Goal: Task Accomplishment & Management: Manage account settings

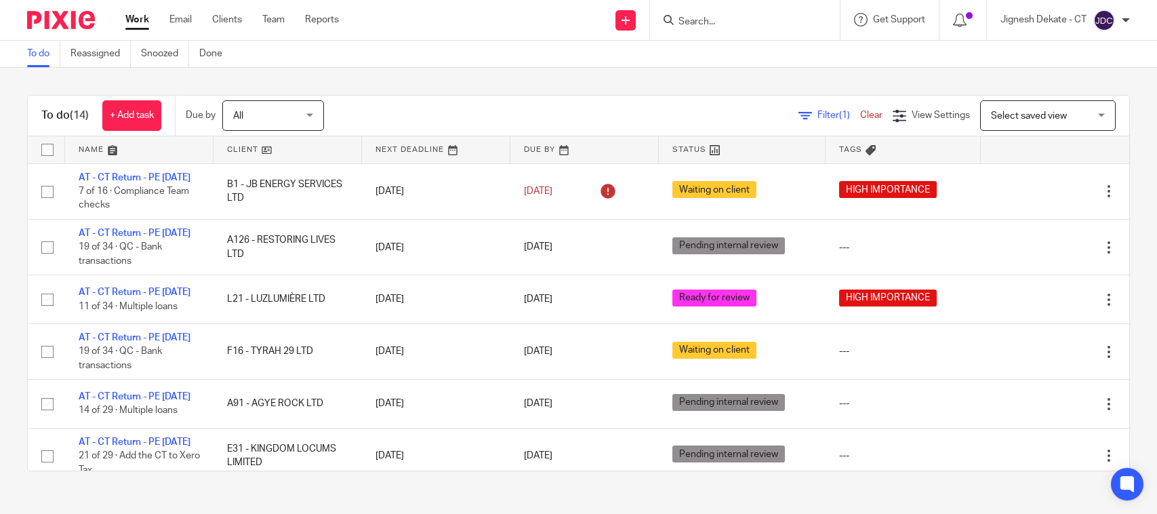
click at [46, 60] on link "To do" at bounding box center [43, 54] width 33 height 26
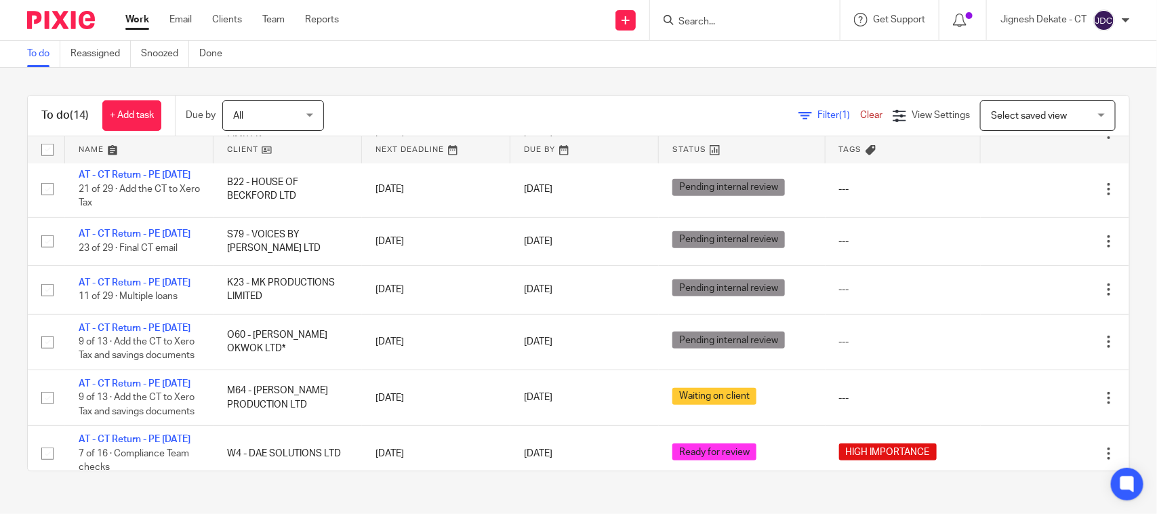
scroll to position [299, 0]
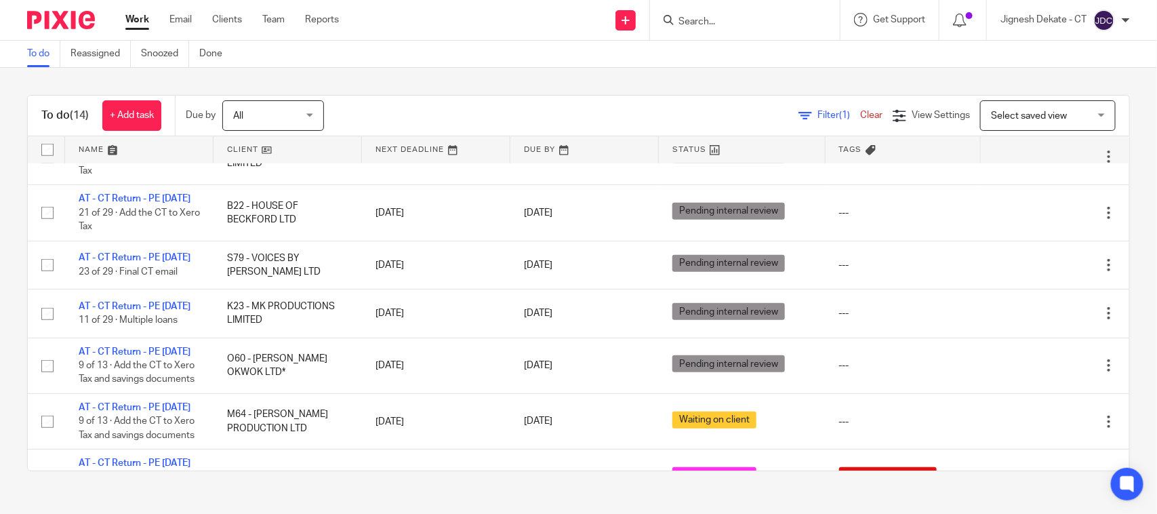
click at [37, 56] on link "To do" at bounding box center [43, 54] width 33 height 26
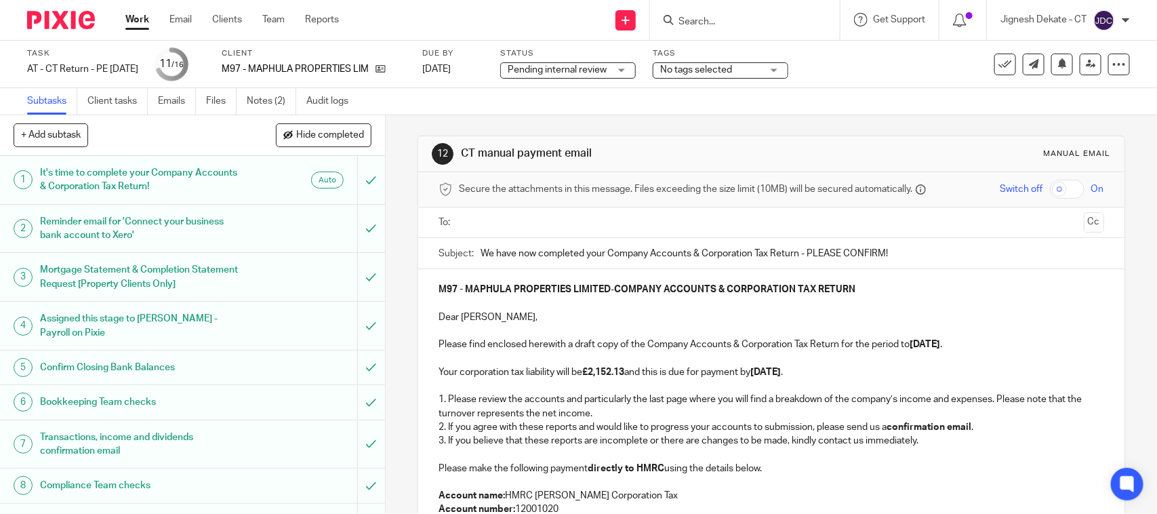
click at [821, 353] on p at bounding box center [770, 359] width 665 height 14
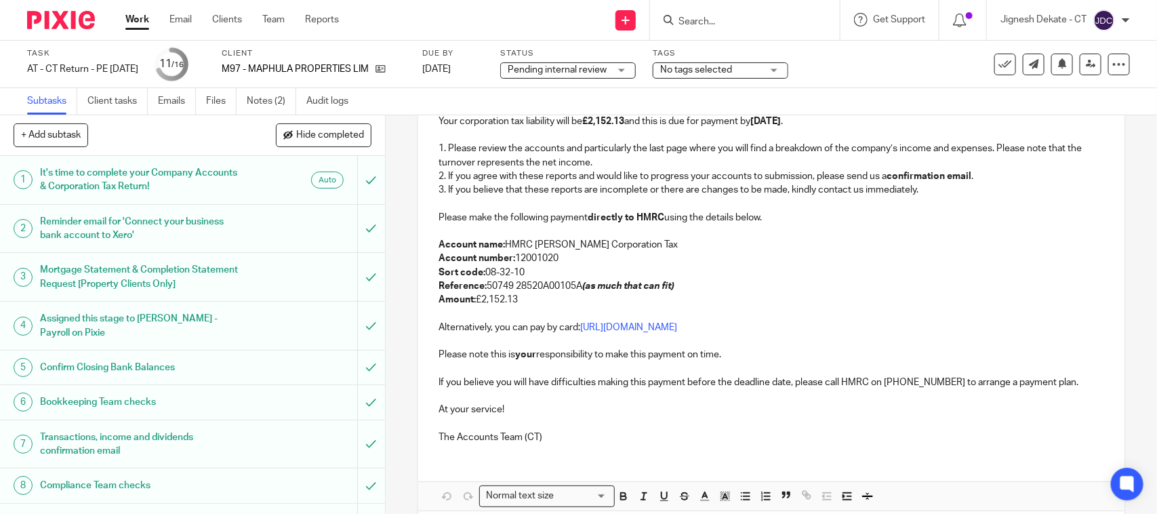
scroll to position [314, 0]
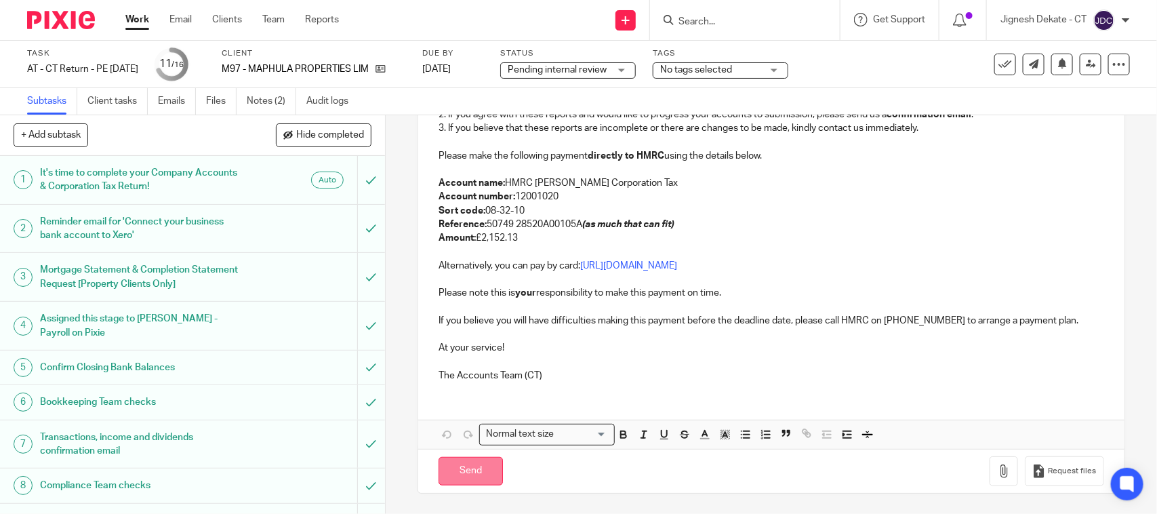
click at [470, 465] on input "Send" at bounding box center [470, 471] width 64 height 29
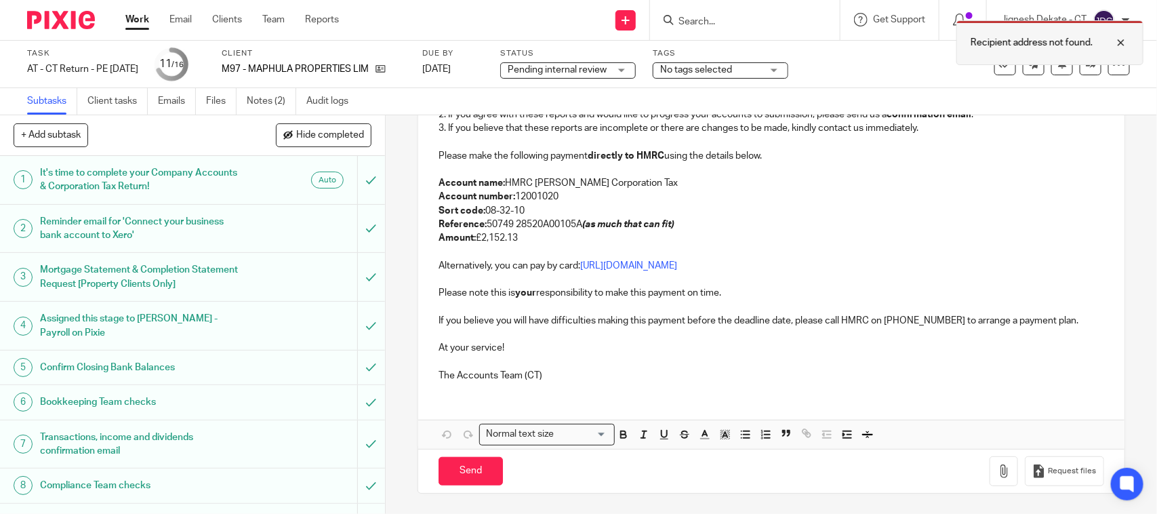
click at [1117, 45] on div at bounding box center [1110, 43] width 37 height 16
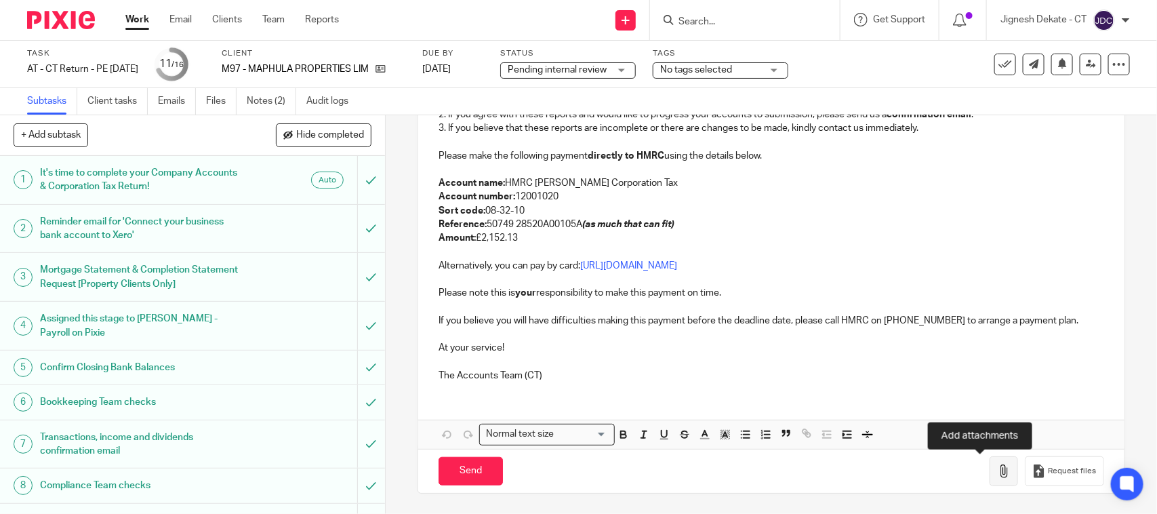
click at [997, 472] on icon "button" at bounding box center [1004, 471] width 14 height 14
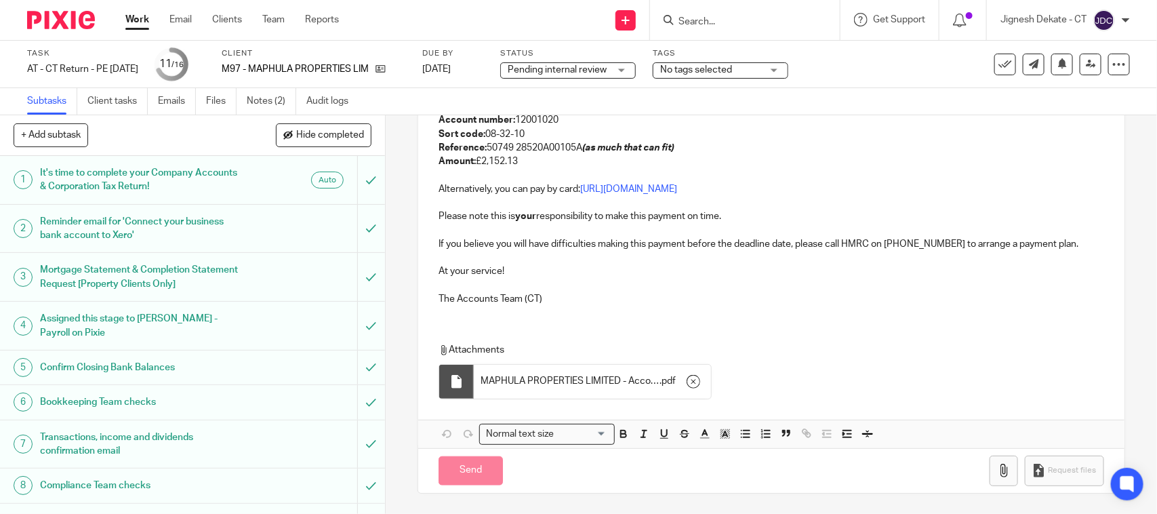
scroll to position [391, 0]
click at [997, 471] on icon "button" at bounding box center [1004, 471] width 14 height 14
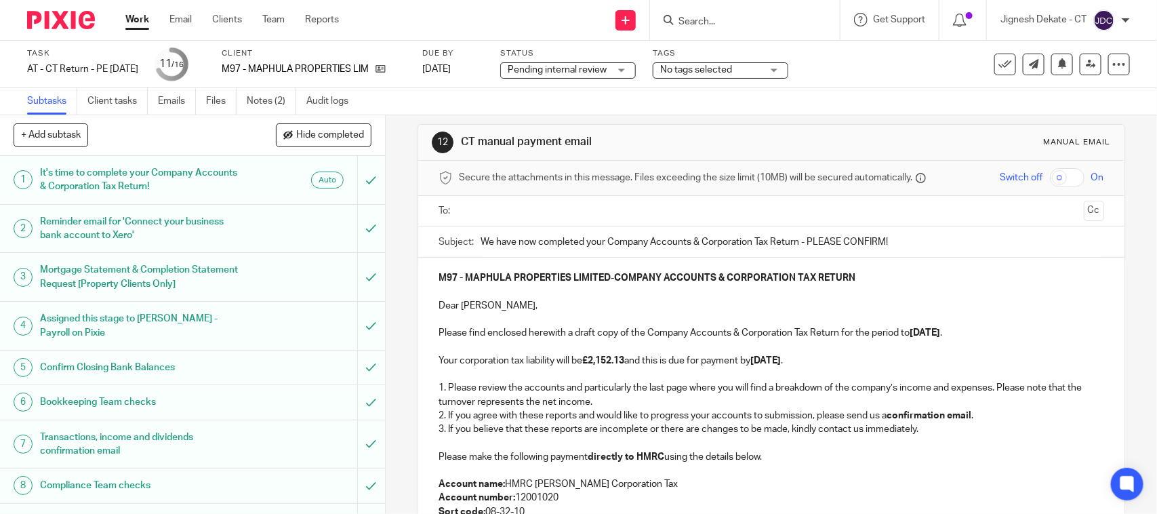
scroll to position [0, 0]
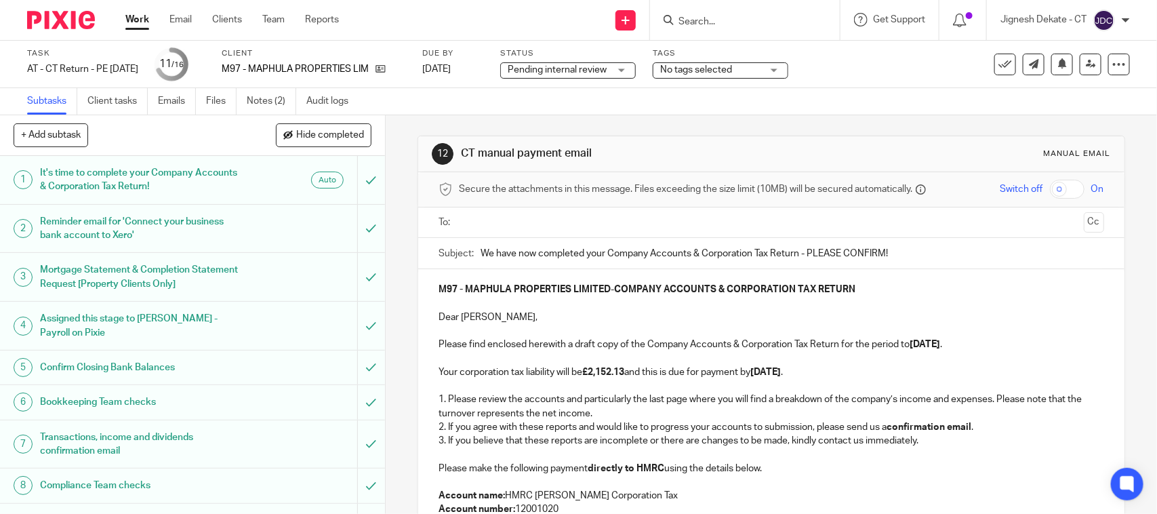
click at [532, 219] on input "text" at bounding box center [771, 223] width 614 height 16
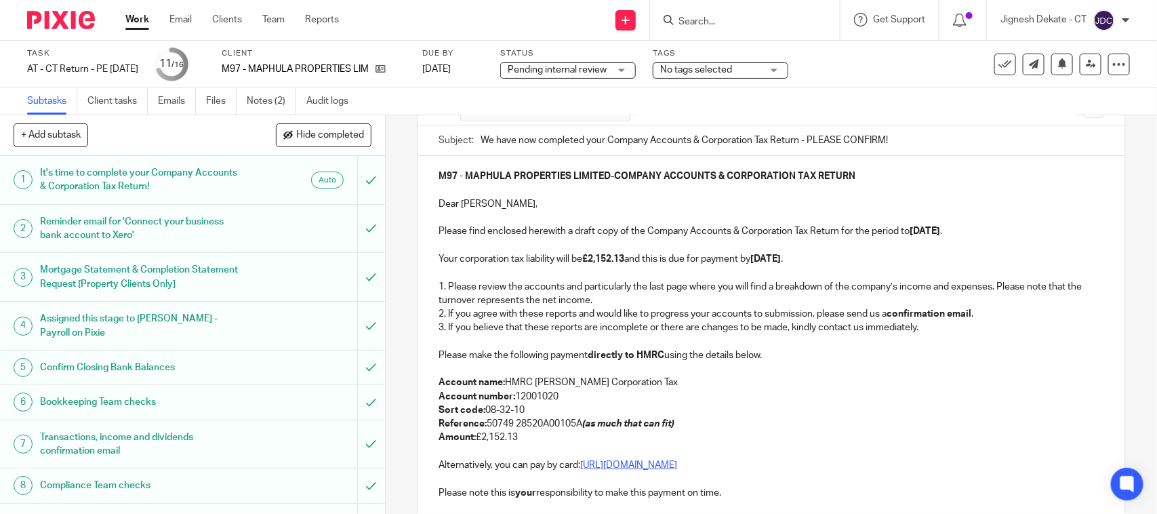
scroll to position [254, 0]
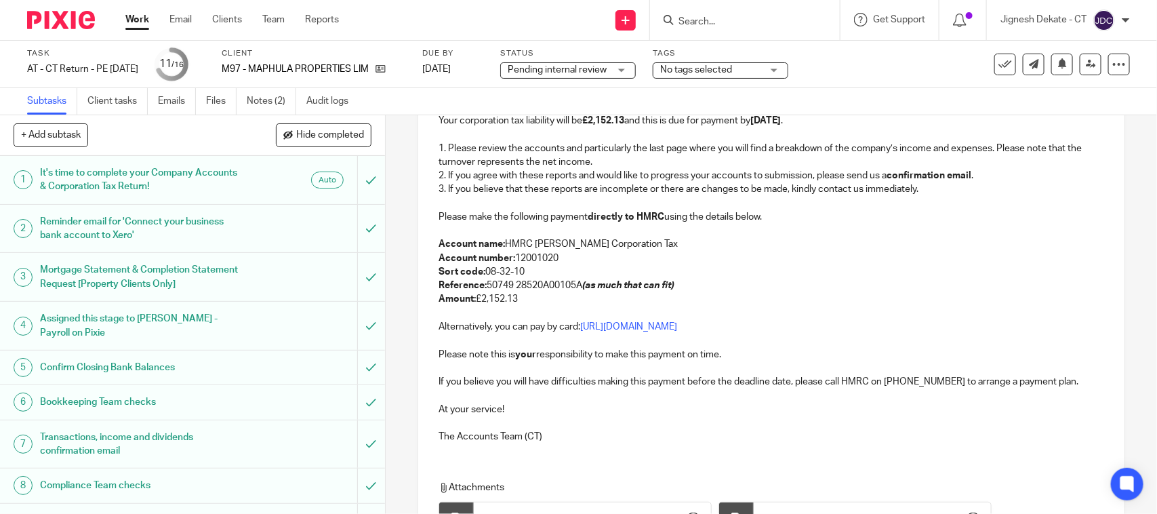
click at [573, 282] on p "Reference: 50749 28520A00105A (as much that can fit)" at bounding box center [770, 286] width 665 height 14
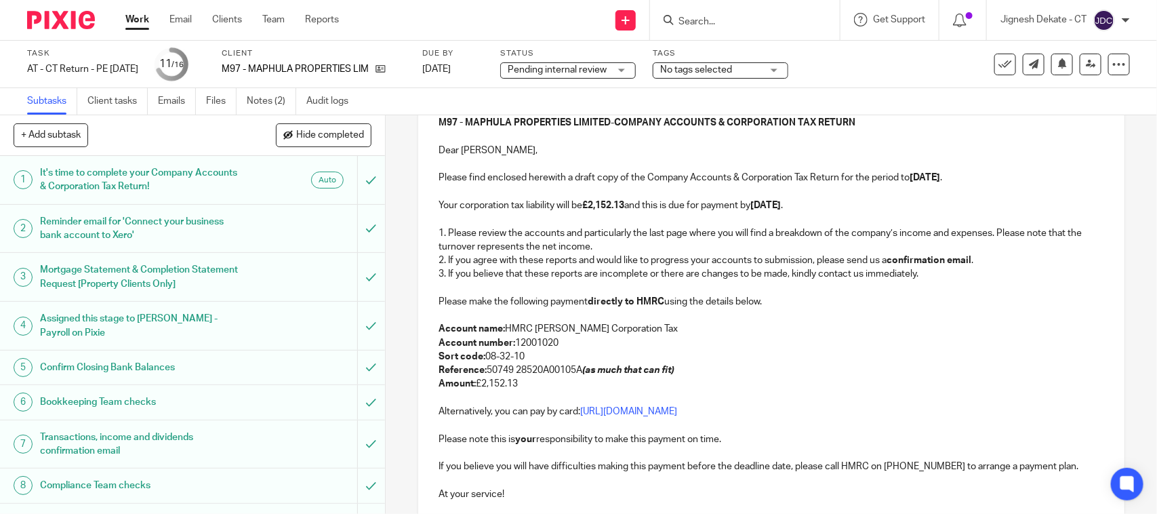
scroll to position [85, 0]
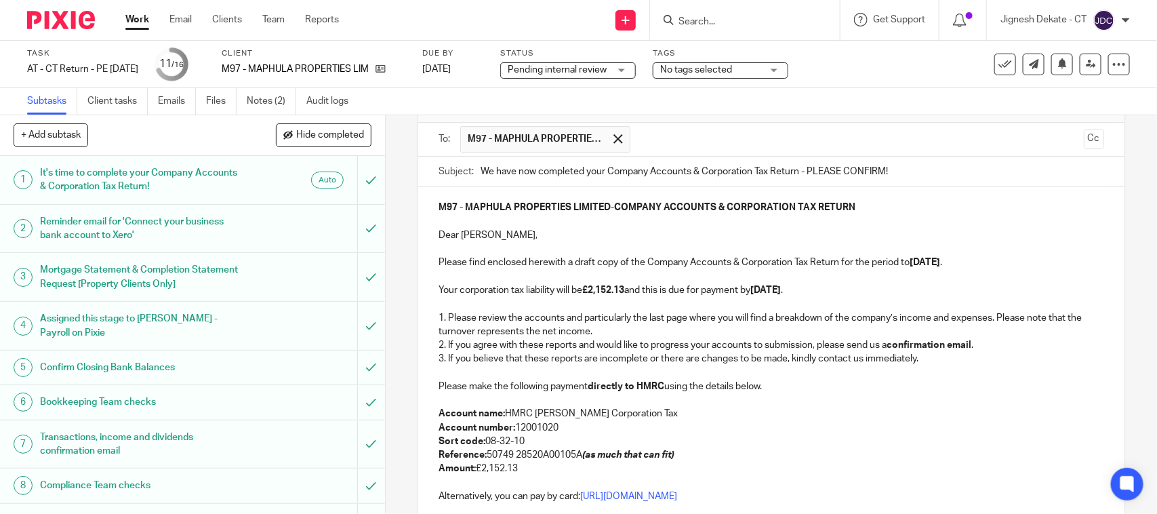
click at [932, 264] on strong "31st August 2025" at bounding box center [924, 262] width 30 height 9
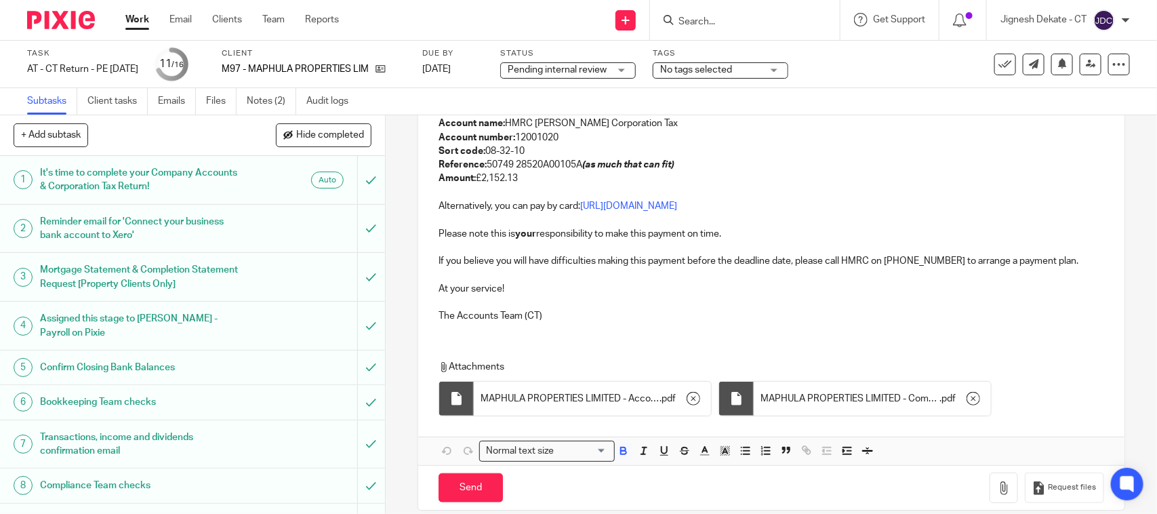
scroll to position [394, 0]
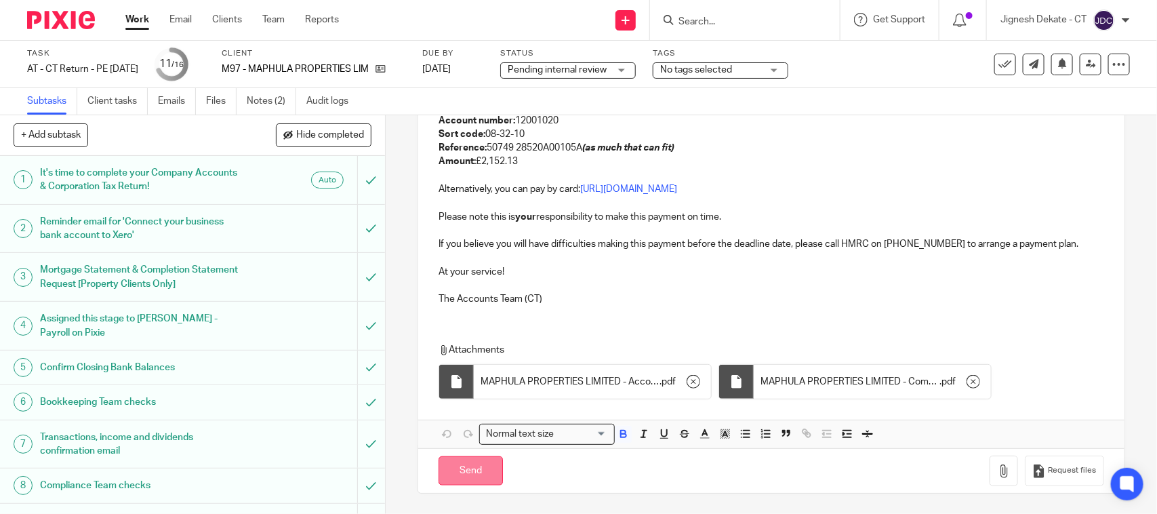
click at [455, 476] on input "Send" at bounding box center [470, 470] width 64 height 29
type input "Sent"
click at [606, 69] on span "Pending internal review" at bounding box center [557, 69] width 99 height 9
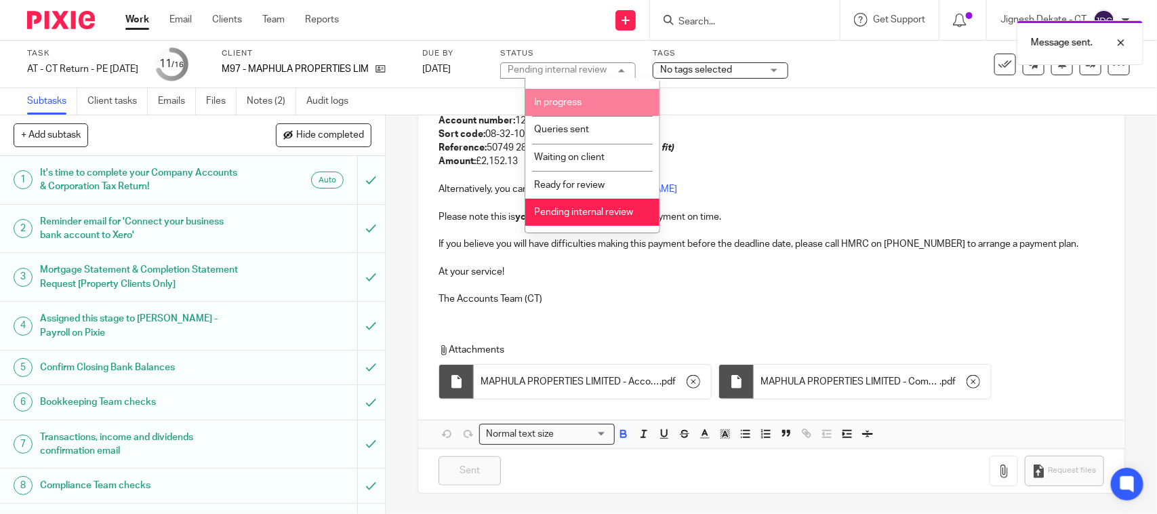
scroll to position [64, 0]
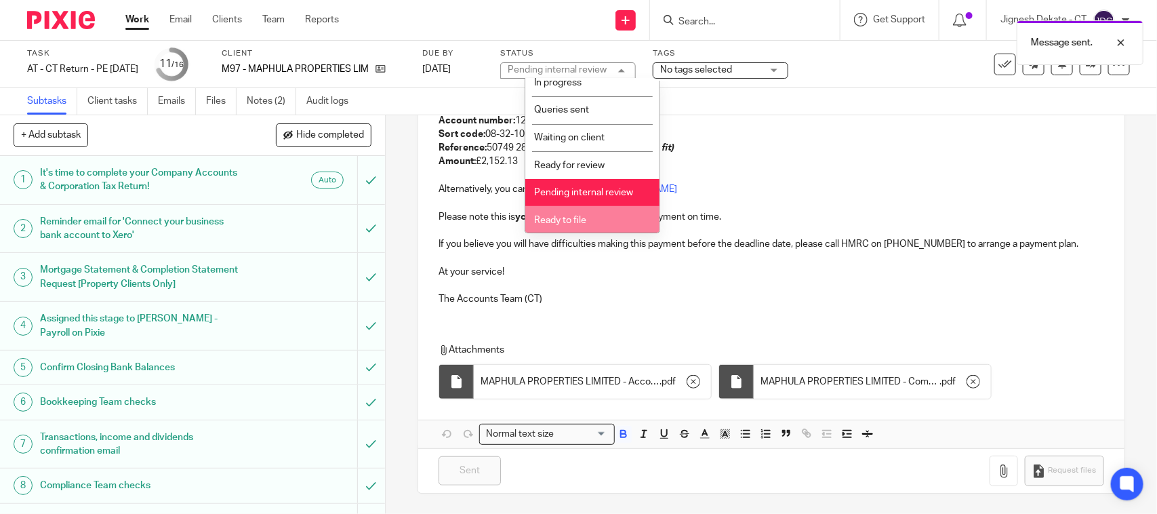
click at [571, 218] on span "Ready to file" at bounding box center [560, 219] width 52 height 9
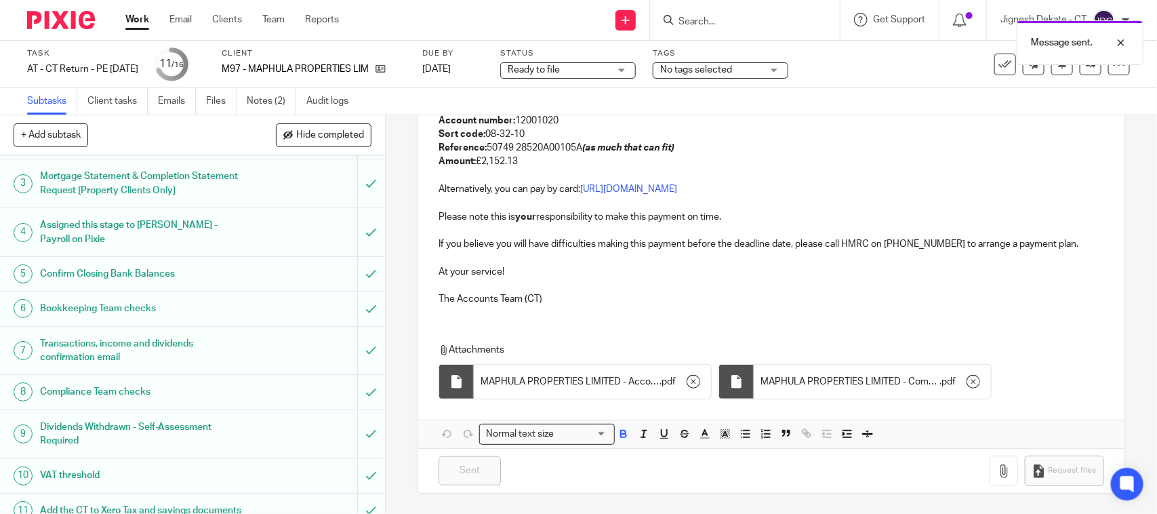
scroll to position [325, 0]
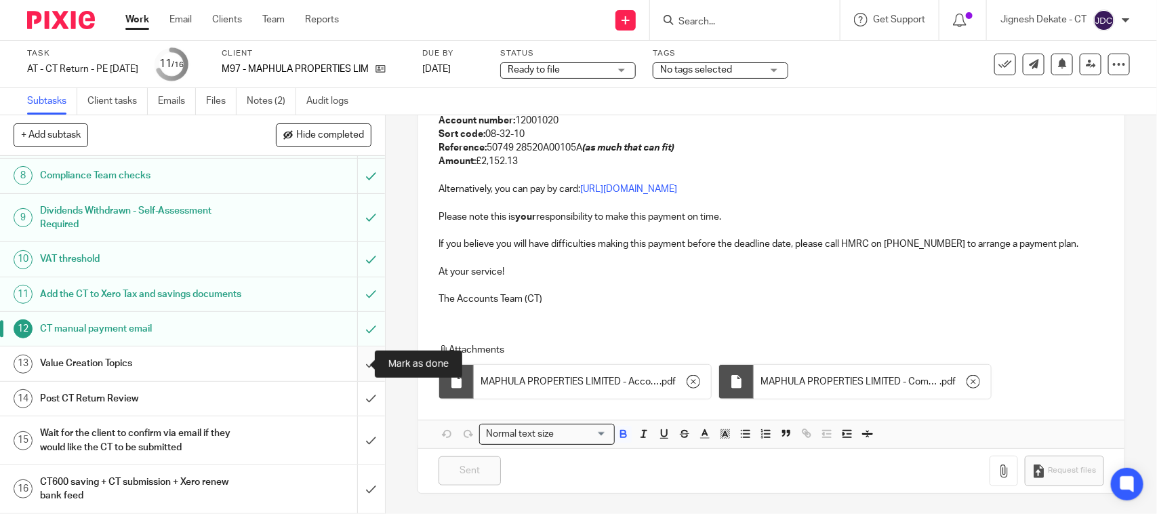
click at [353, 364] on input "submit" at bounding box center [192, 363] width 385 height 34
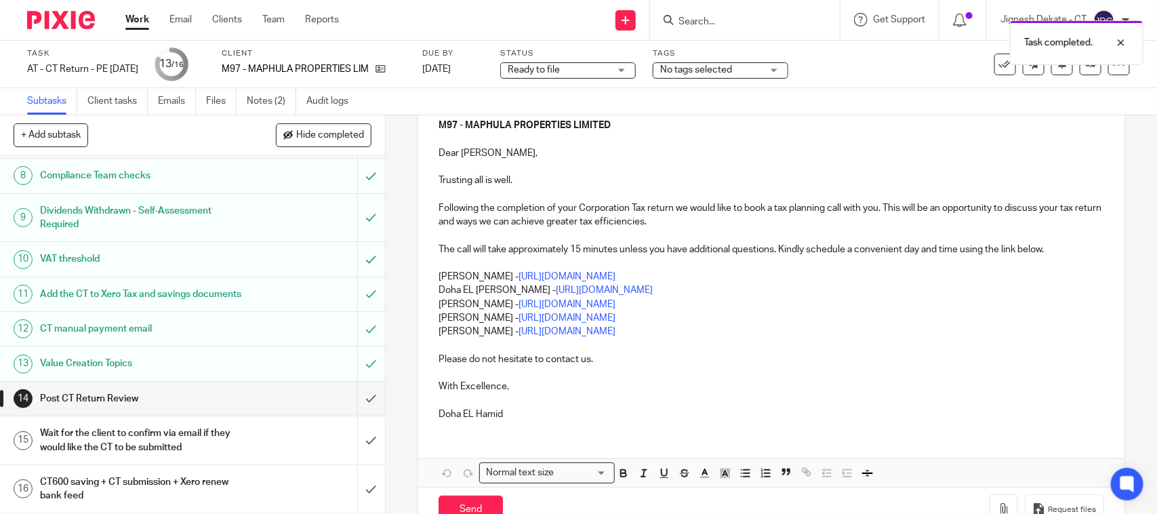
scroll to position [169, 0]
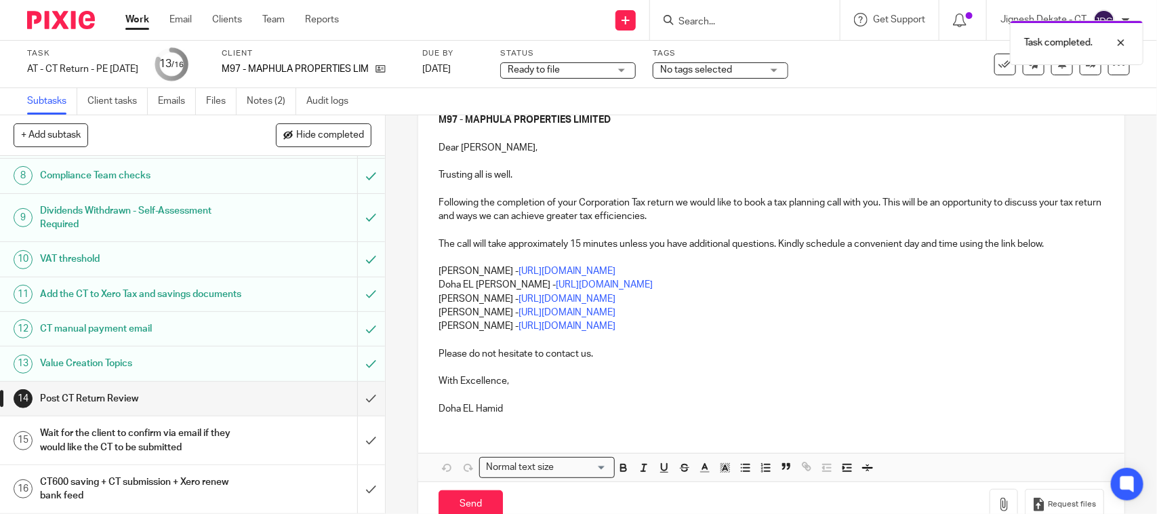
click at [692, 324] on p "Netra Pandey - https://calendly.com/meetwithnetra/call" at bounding box center [770, 326] width 665 height 14
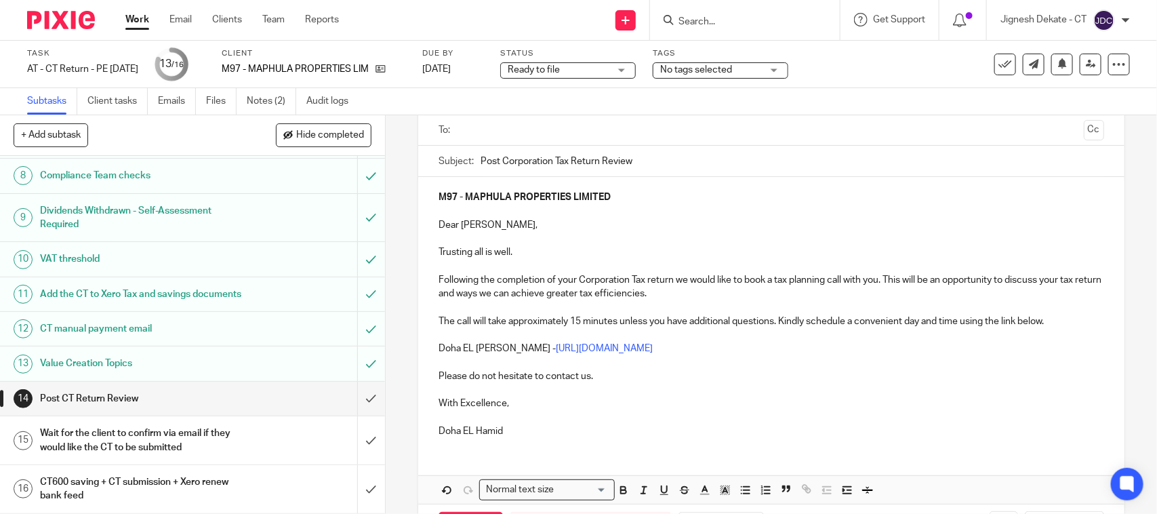
scroll to position [0, 0]
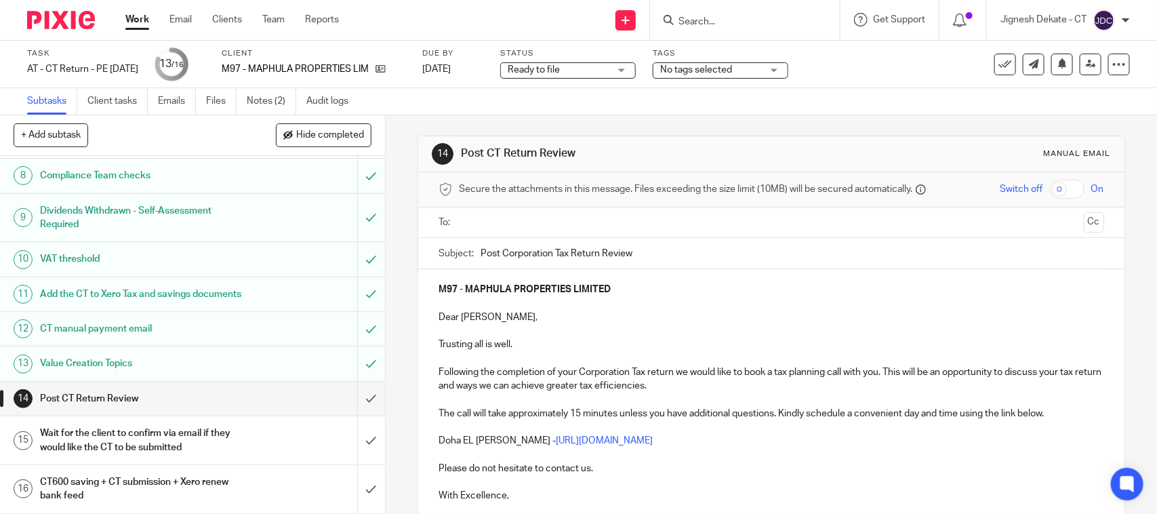
click at [510, 218] on input "text" at bounding box center [771, 223] width 614 height 16
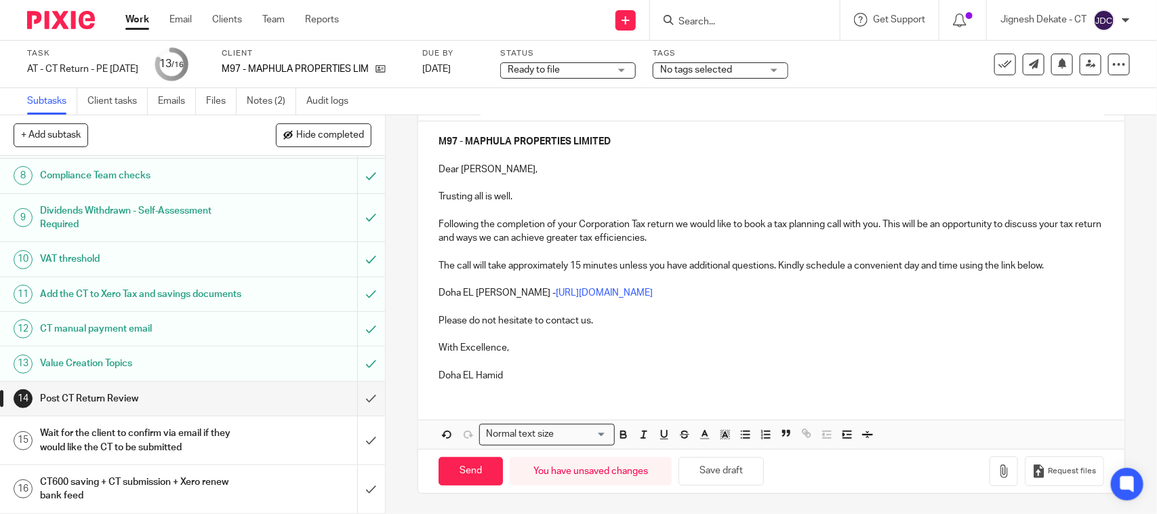
scroll to position [153, 0]
click at [452, 468] on input "Send" at bounding box center [470, 471] width 64 height 29
type input "Sent"
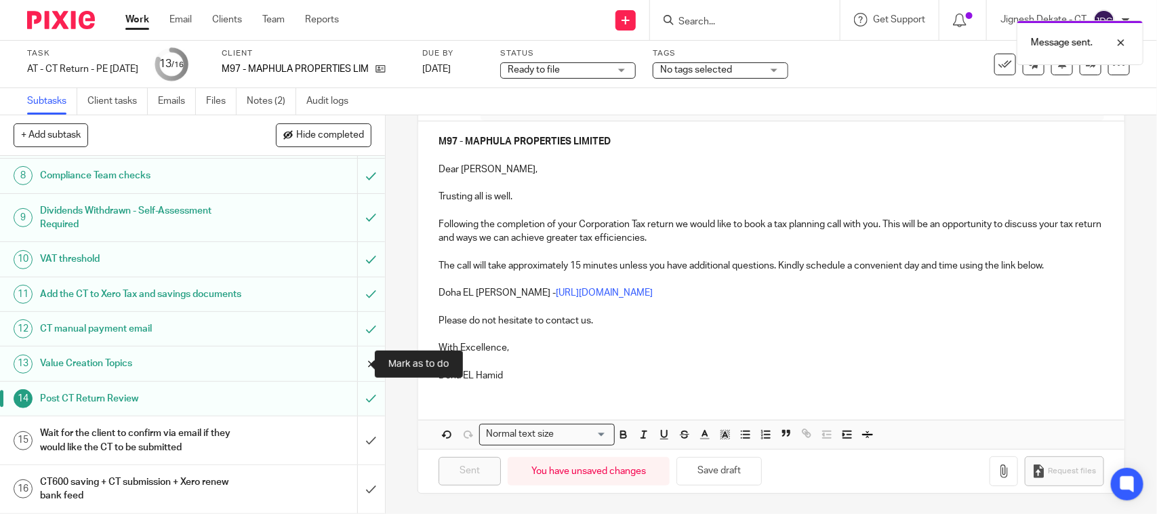
click at [354, 363] on input "submit" at bounding box center [192, 363] width 385 height 34
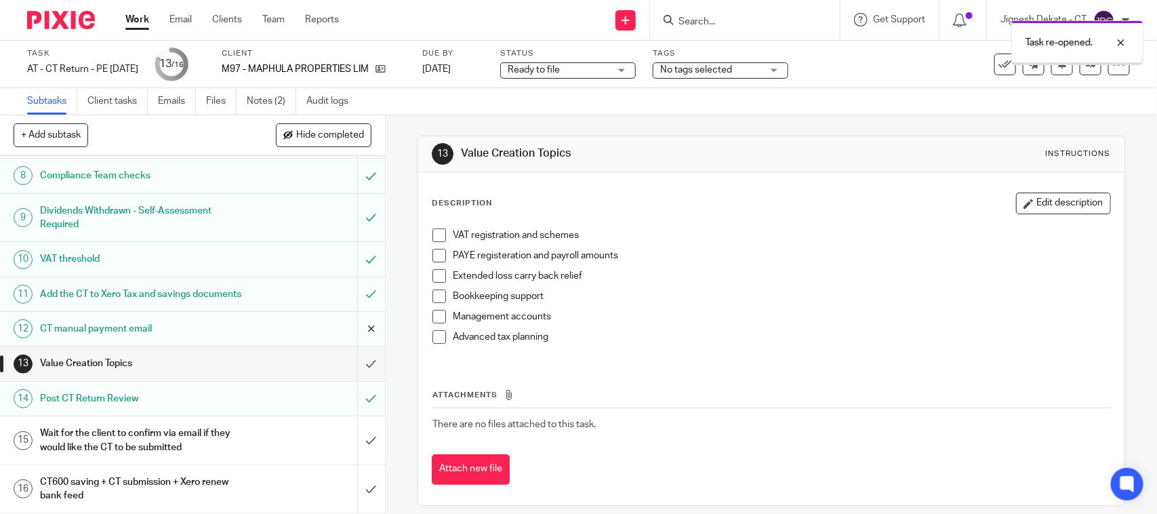
scroll to position [325, 0]
click at [260, 100] on link "Notes (2)" at bounding box center [271, 101] width 49 height 26
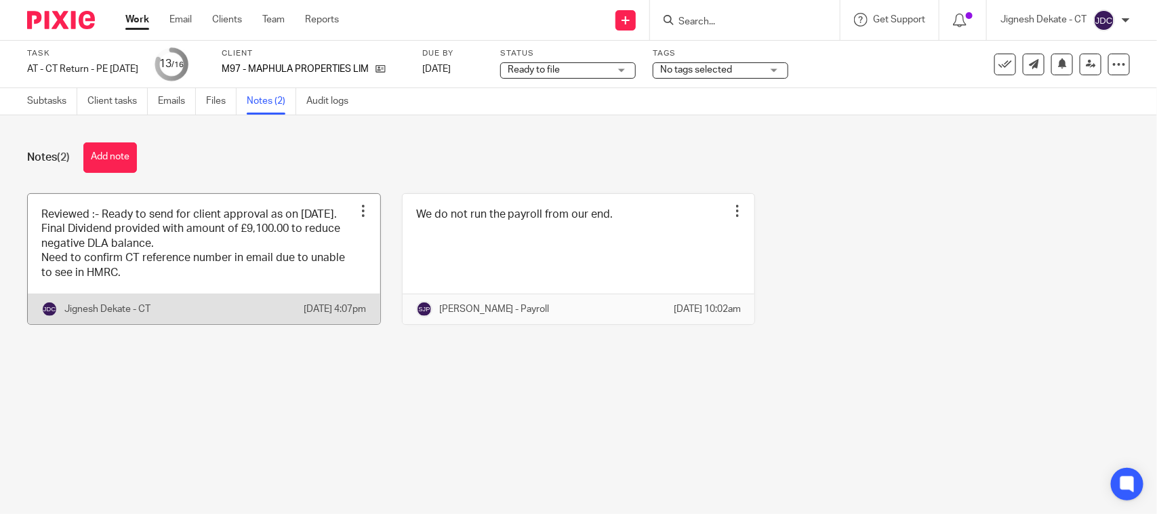
click at [142, 249] on link at bounding box center [204, 259] width 352 height 130
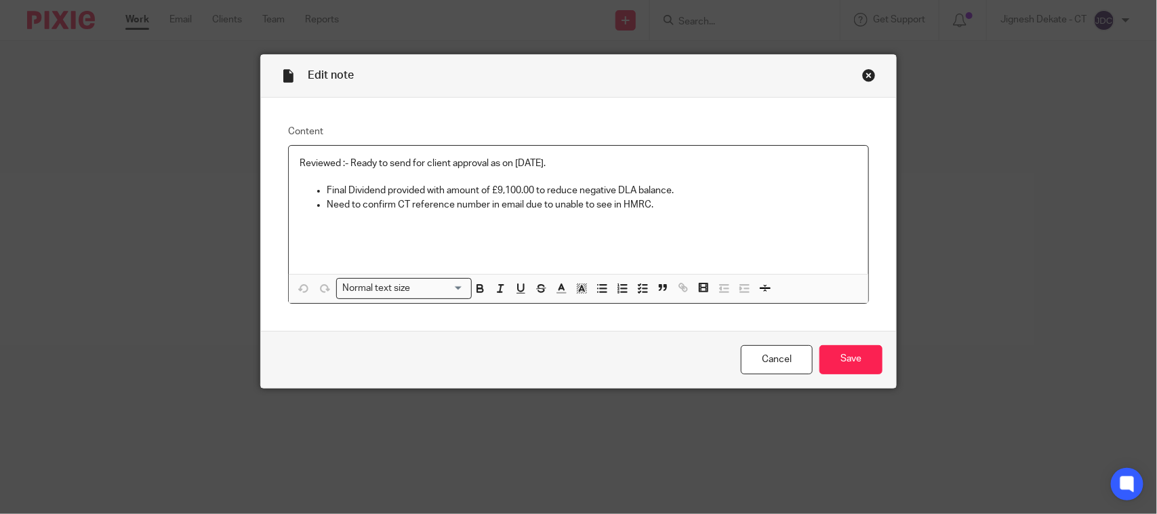
click at [522, 163] on p "Reviewed :- Ready to send for client approval as on [DATE]." at bounding box center [579, 164] width 558 height 14
click at [869, 347] on input "Save" at bounding box center [850, 359] width 63 height 29
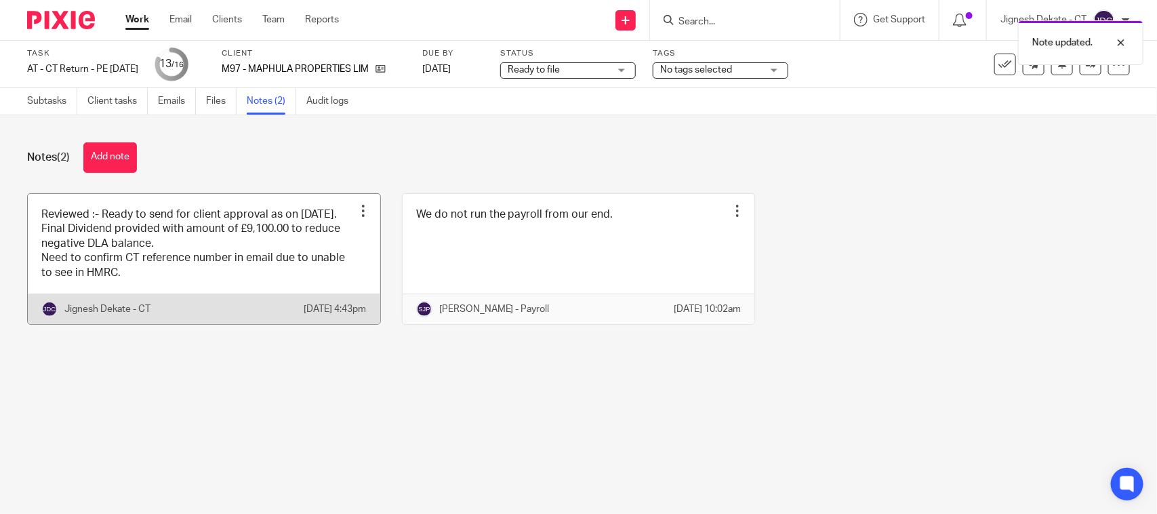
click at [246, 291] on link at bounding box center [204, 259] width 352 height 130
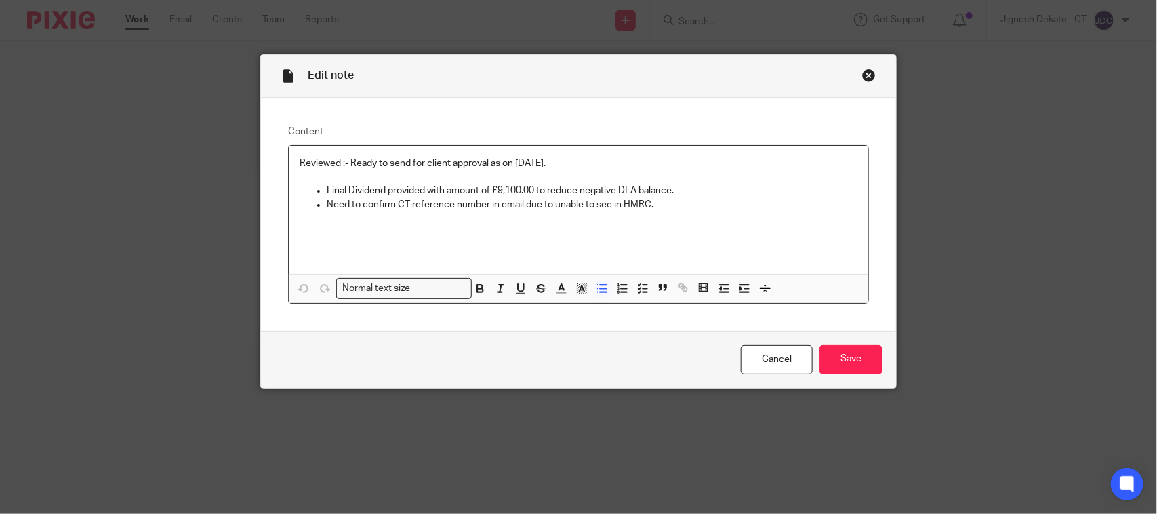
click at [664, 205] on p "Need to confirm CT reference number in email due to unable to see in HMRC." at bounding box center [592, 205] width 531 height 14
click at [859, 347] on input "Save" at bounding box center [850, 359] width 63 height 29
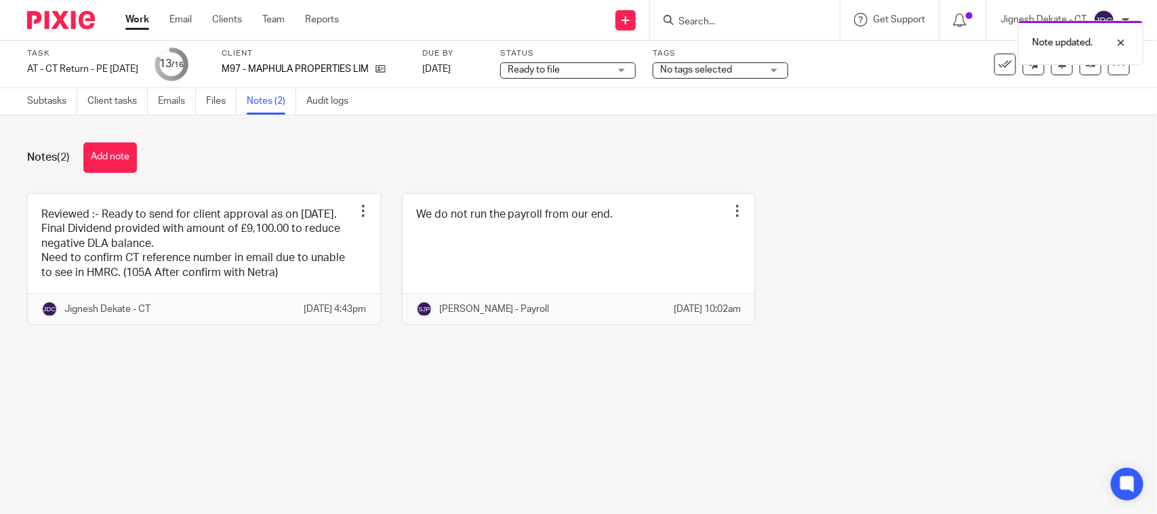
click at [609, 71] on span "Ready to file" at bounding box center [559, 70] width 102 height 14
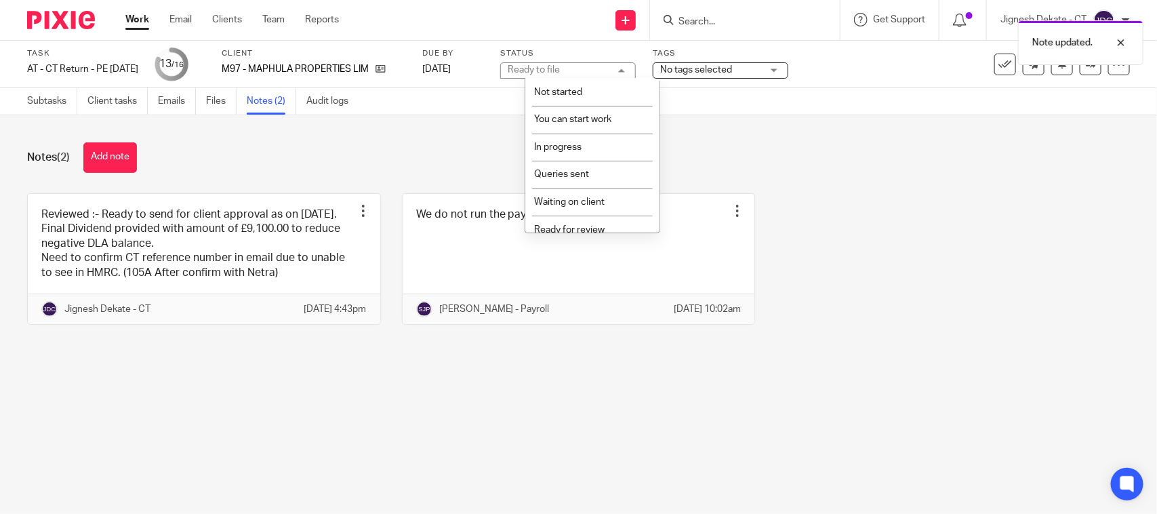
click at [615, 71] on div "Ready to file Ready to file" at bounding box center [568, 70] width 136 height 16
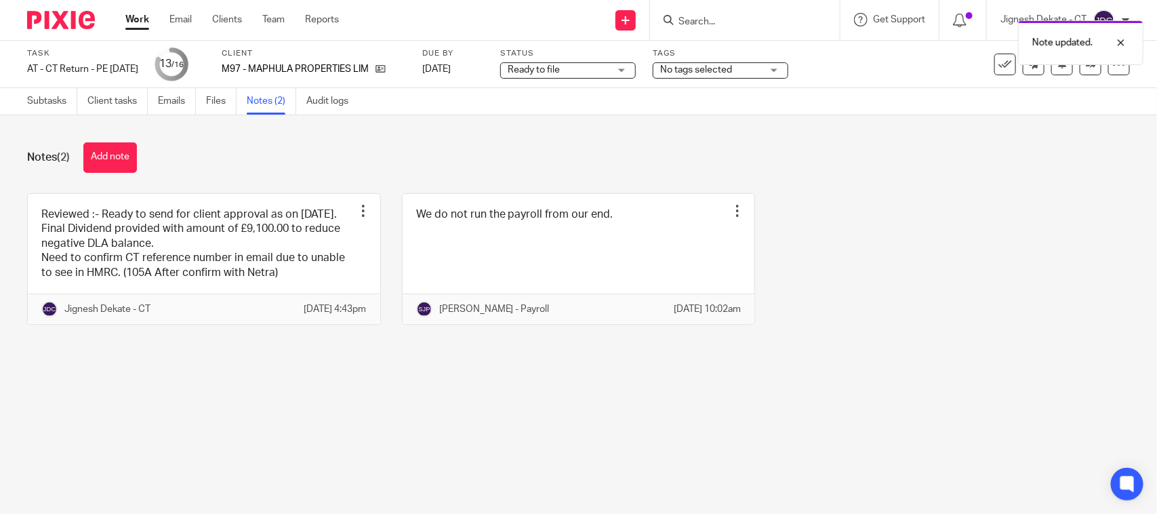
click at [803, 147] on div "Notes (2) Add note" at bounding box center [578, 157] width 1103 height 30
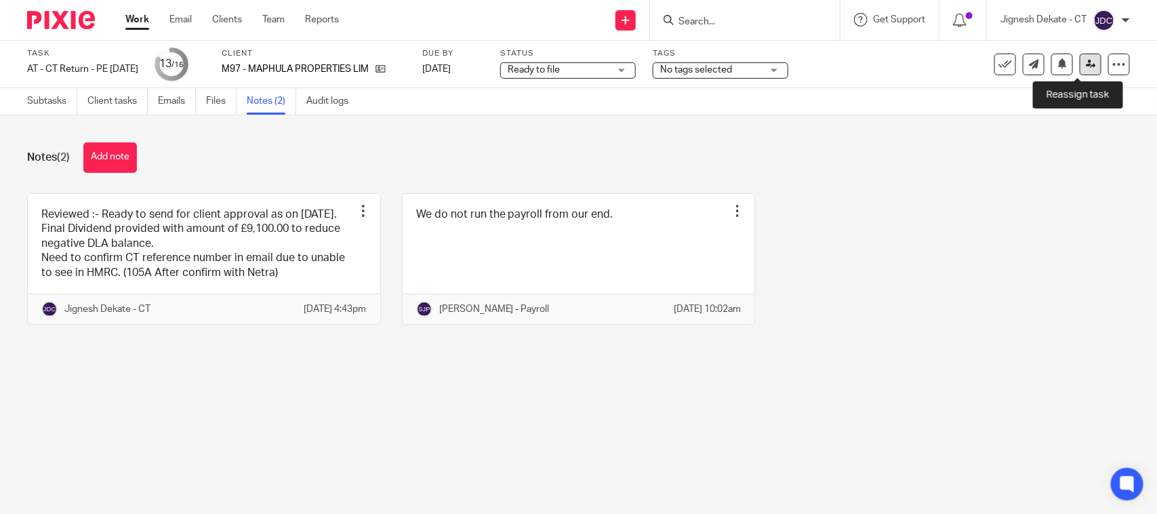
click at [1086, 68] on icon at bounding box center [1091, 64] width 10 height 10
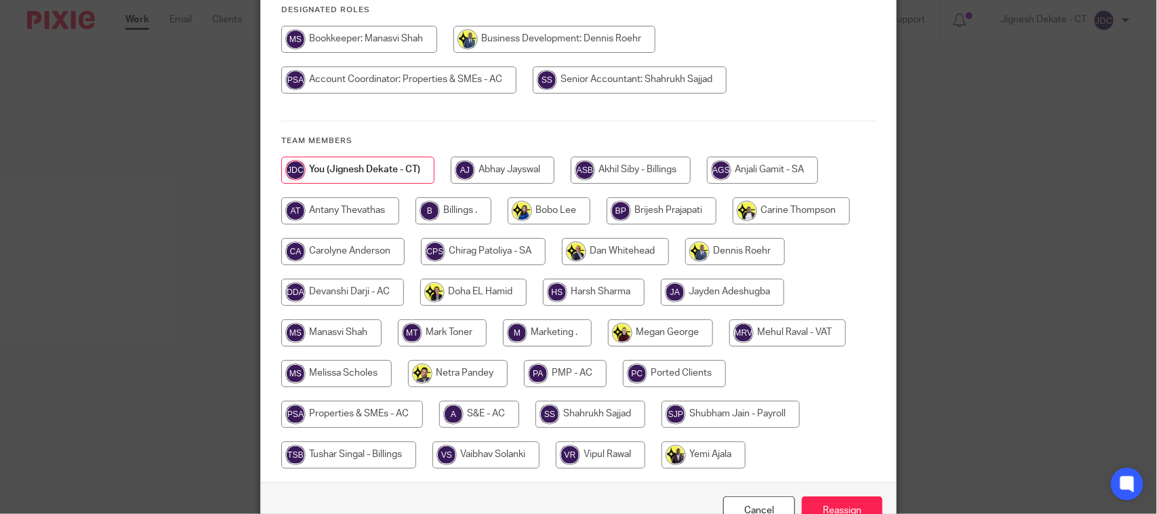
scroll to position [184, 0]
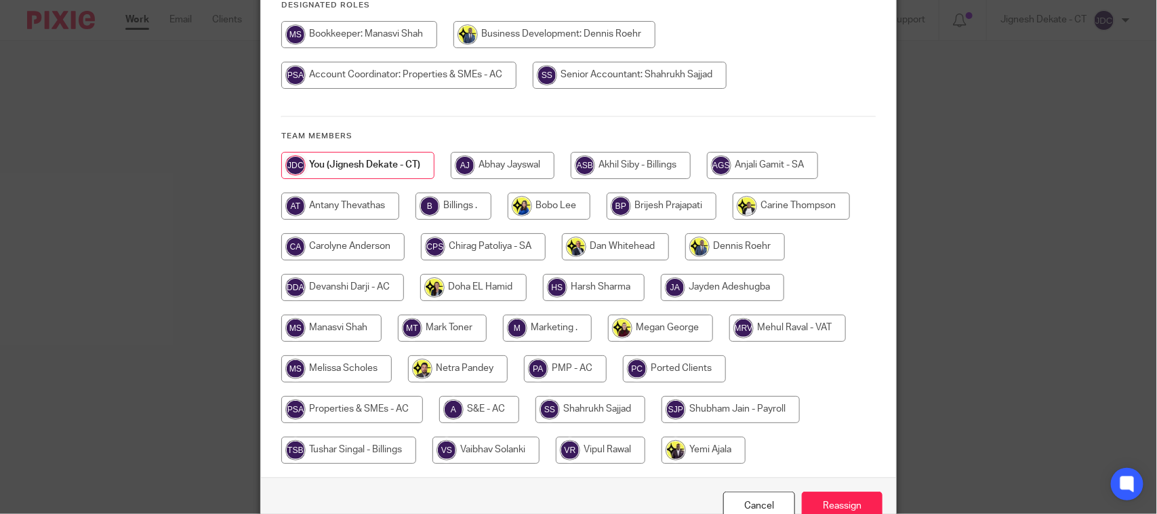
click at [466, 211] on input "radio" at bounding box center [453, 205] width 76 height 27
radio input "true"
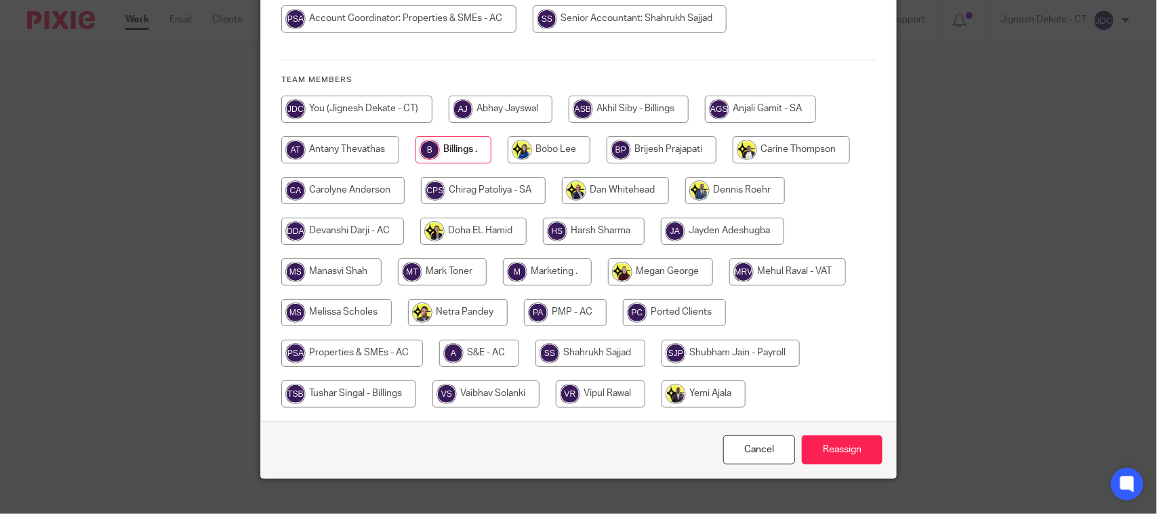
scroll to position [269, 0]
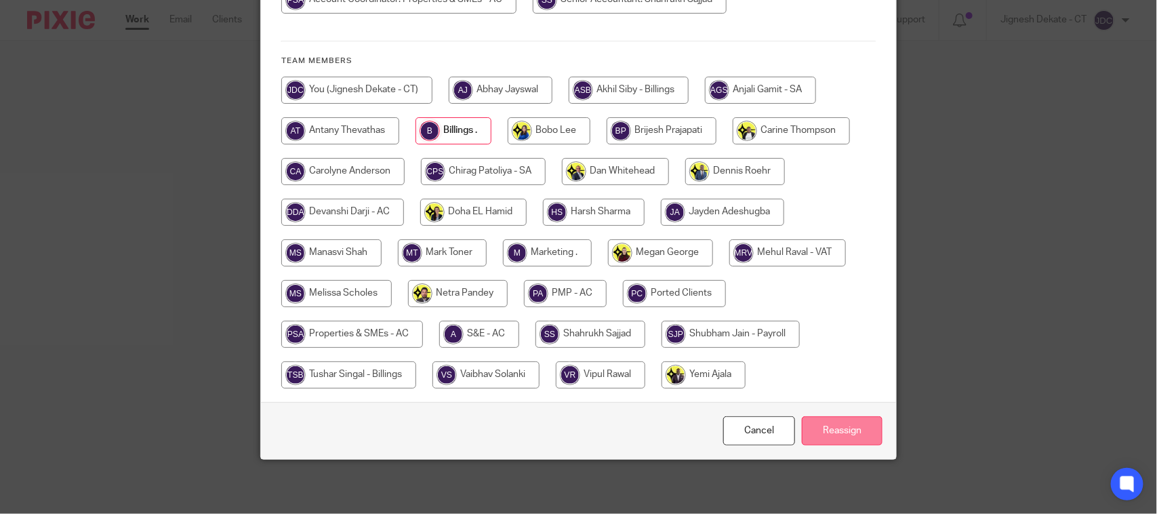
click at [817, 436] on input "Reassign" at bounding box center [842, 430] width 81 height 29
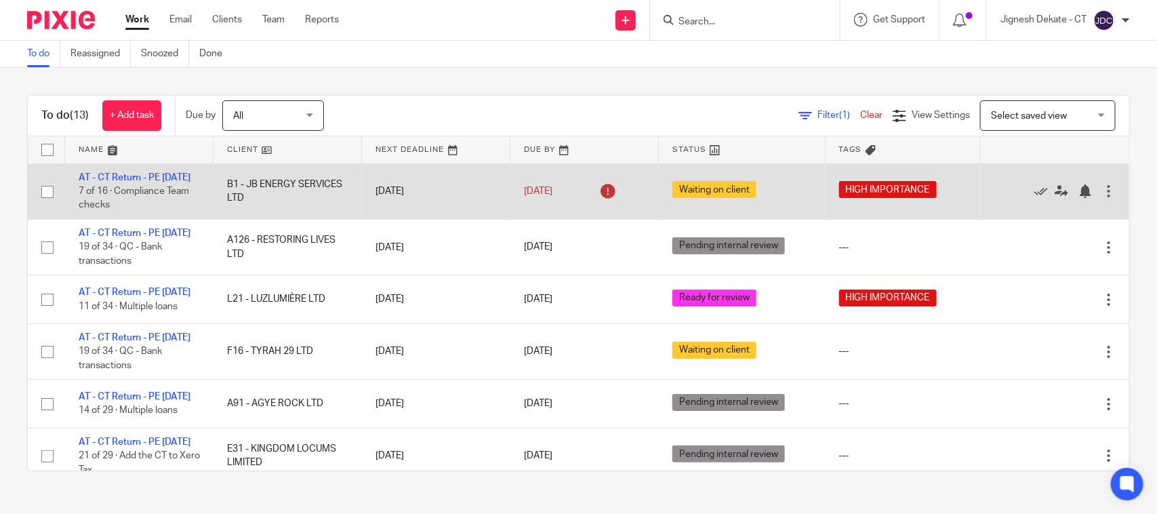
drag, startPoint x: 222, startPoint y: 188, endPoint x: 279, endPoint y: 188, distance: 57.6
click at [279, 188] on td "B1 - JB ENERGY SERVICES LTD" at bounding box center [287, 191] width 148 height 56
drag, startPoint x: 241, startPoint y: 194, endPoint x: 306, endPoint y: 193, distance: 65.7
click at [306, 193] on td "B1 - JB ENERGY SERVICES LTD" at bounding box center [287, 191] width 148 height 56
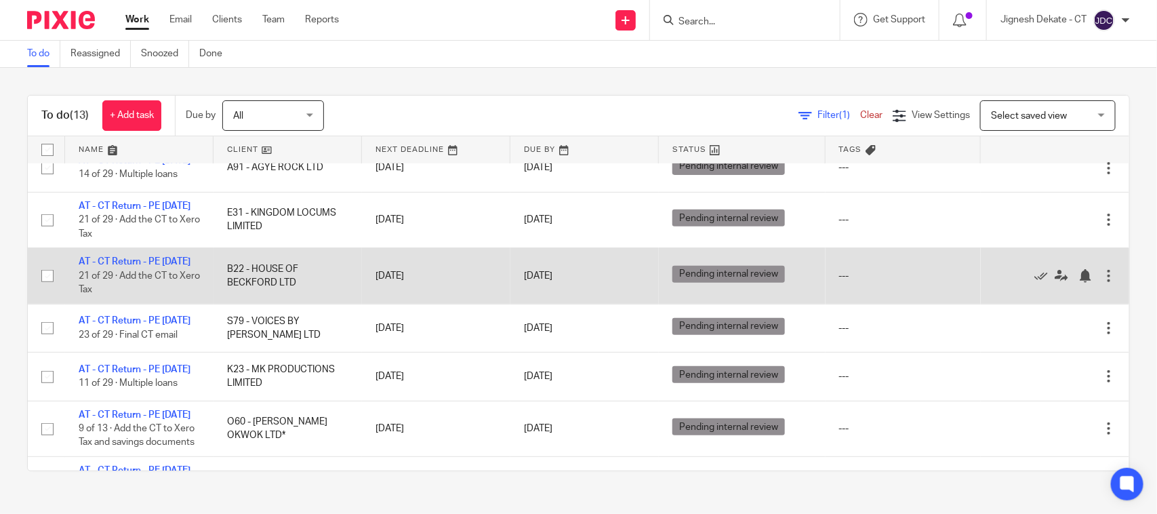
scroll to position [254, 0]
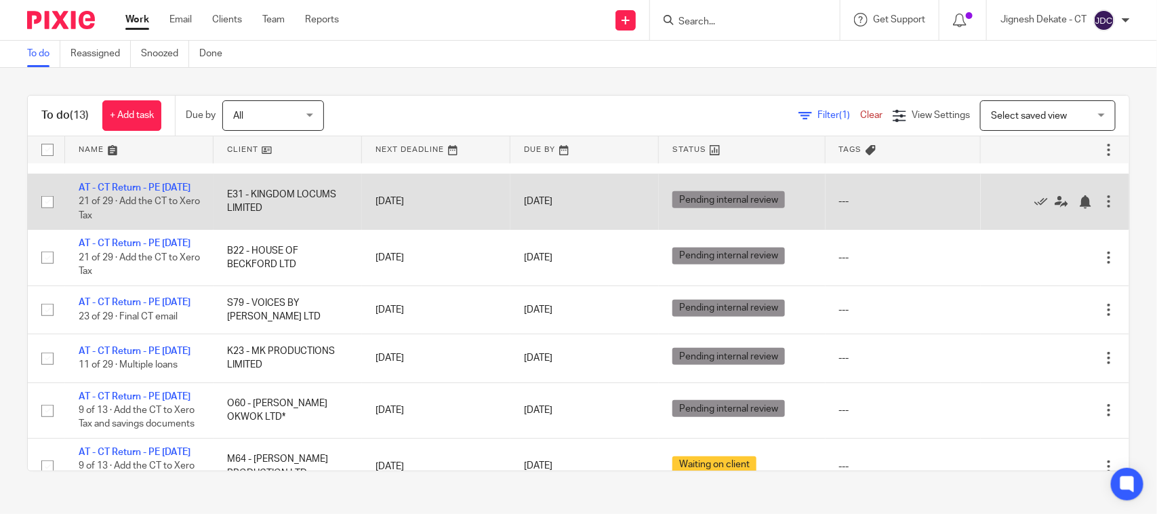
drag, startPoint x: 221, startPoint y: 255, endPoint x: 249, endPoint y: 254, distance: 27.8
click at [249, 229] on td "E31 - KINGDOM LOCUMS LIMITED" at bounding box center [287, 201] width 148 height 56
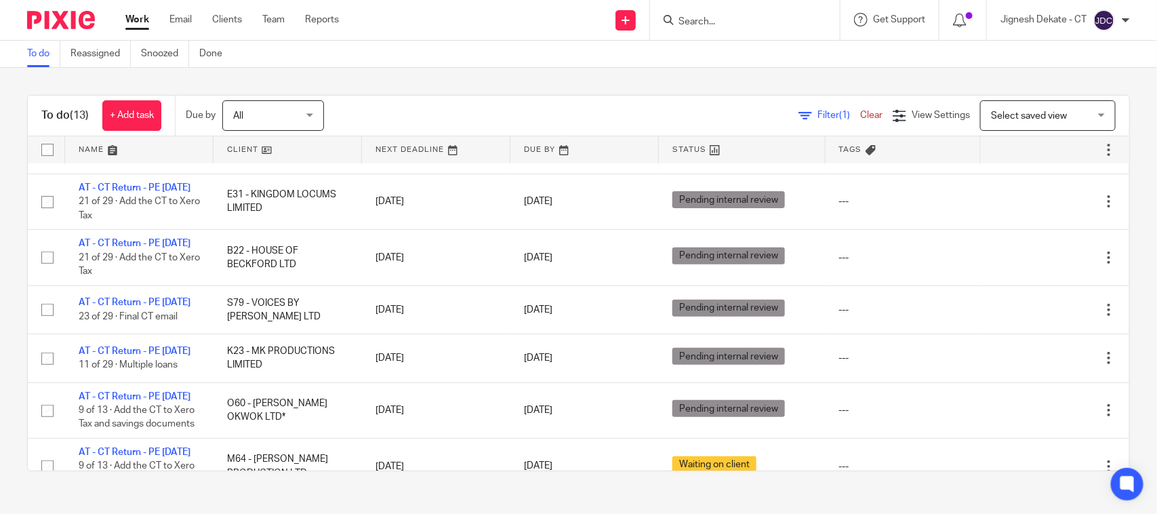
click at [482, 85] on div "To do (13) + Add task Due by All All Today Tomorrow This week Next week This mo…" at bounding box center [578, 283] width 1157 height 430
click at [554, 82] on div "To do (13) + Add task Due by All All Today Tomorrow This week Next week This mo…" at bounding box center [578, 283] width 1157 height 430
click at [390, 81] on div "To do (13) + Add task Due by All All Today Tomorrow This week Next week This mo…" at bounding box center [578, 283] width 1157 height 430
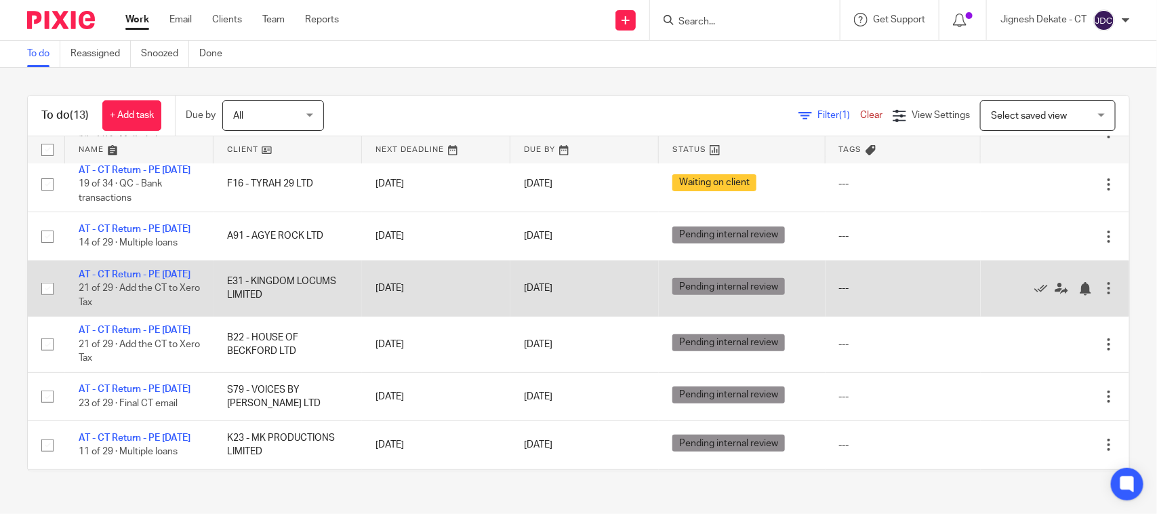
scroll to position [0, 0]
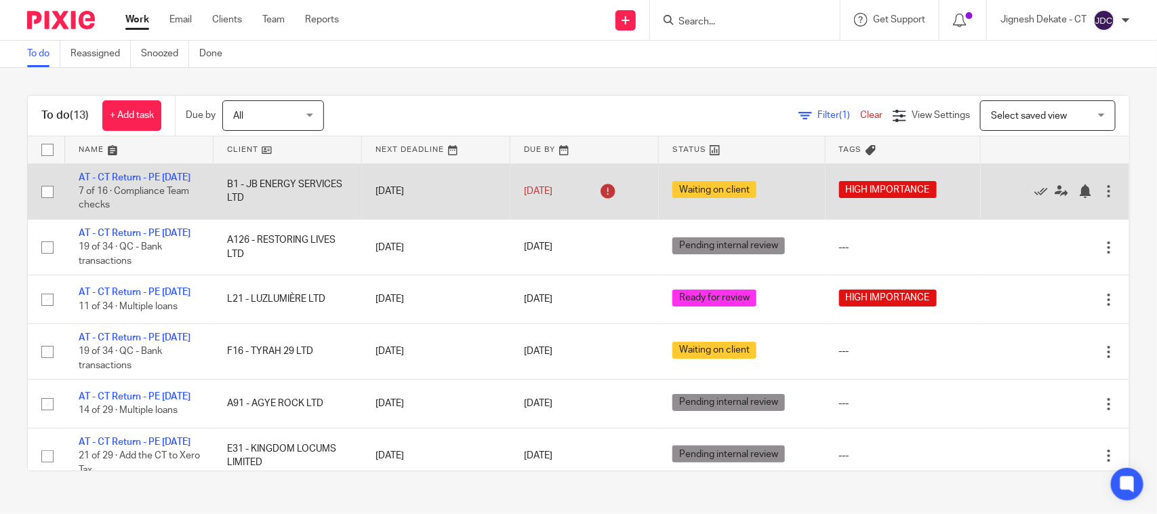
drag, startPoint x: 219, startPoint y: 190, endPoint x: 262, endPoint y: 198, distance: 43.3
click at [262, 198] on td "B1 - JB ENERGY SERVICES LTD" at bounding box center [287, 191] width 148 height 56
drag, startPoint x: 221, startPoint y: 191, endPoint x: 270, endPoint y: 197, distance: 49.2
click at [270, 197] on td "B1 - JB ENERGY SERVICES LTD" at bounding box center [287, 191] width 148 height 56
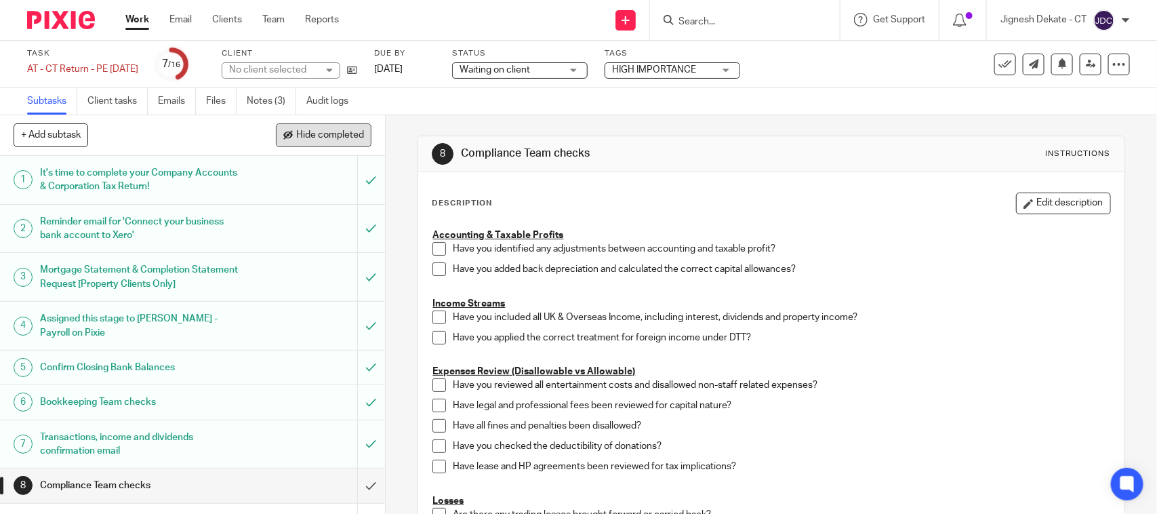
scroll to position [85, 0]
